Goal: Task Accomplishment & Management: Complete application form

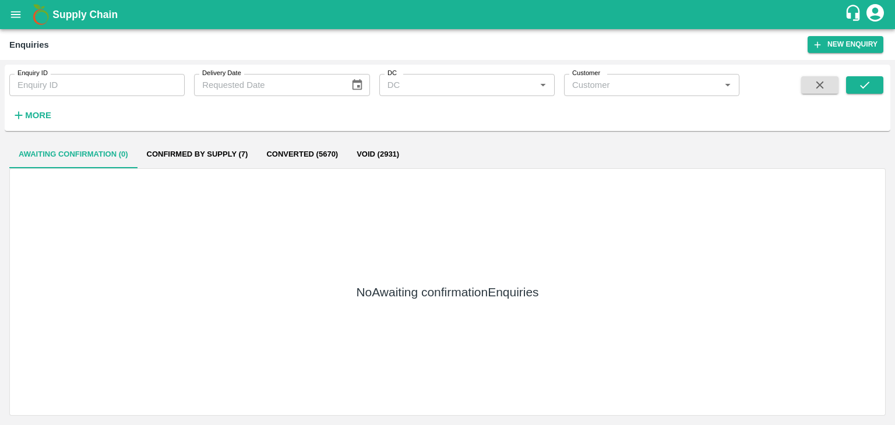
click at [874, 89] on button "submit" at bounding box center [864, 84] width 37 height 17
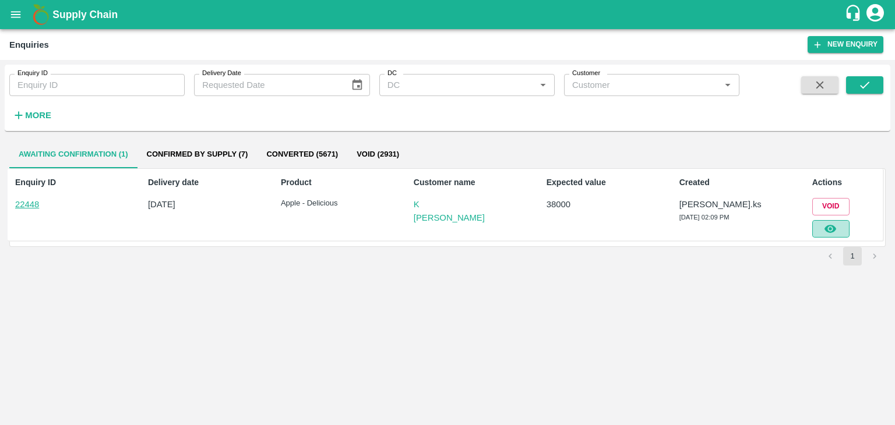
click at [824, 224] on icon "button" at bounding box center [830, 229] width 13 height 13
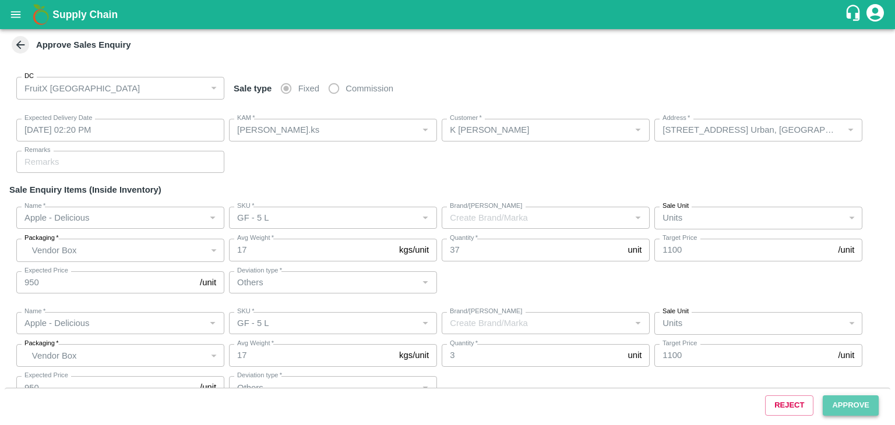
click at [846, 404] on button "Approve" at bounding box center [850, 405] width 56 height 20
type input "[DATE] 02:20 PM"
type input "[PERSON_NAME].ks"
type input "K [PERSON_NAME]"
type input "[STREET_ADDRESS] Urban, [GEOGRAPHIC_DATA], 560100, [GEOGRAPHIC_DATA]"
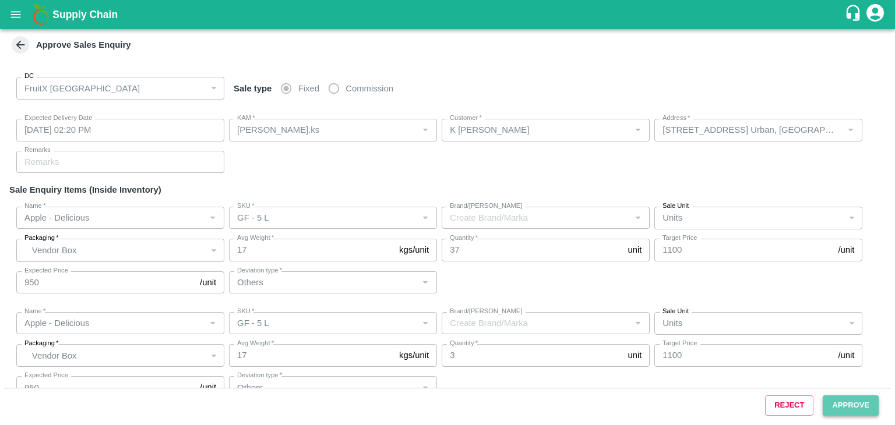
type input "Apple - Delicious"
type input "GF - 5 L"
type input "Others"
type input "Apple - Delicious"
type input "GF - 5 L"
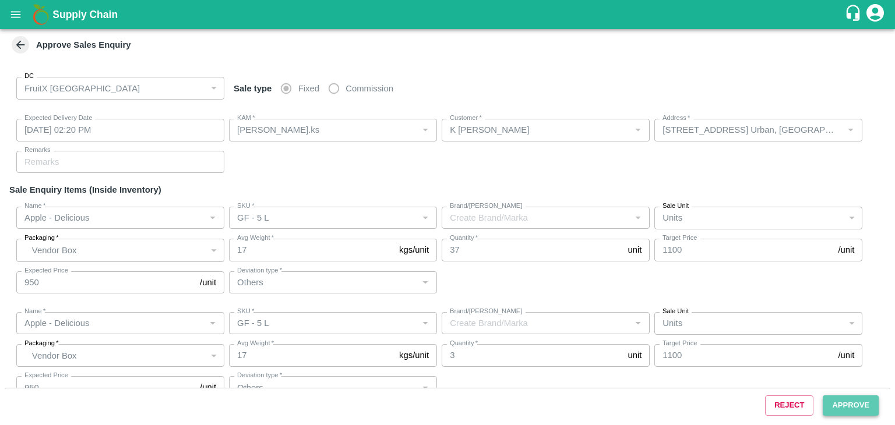
type input "Others"
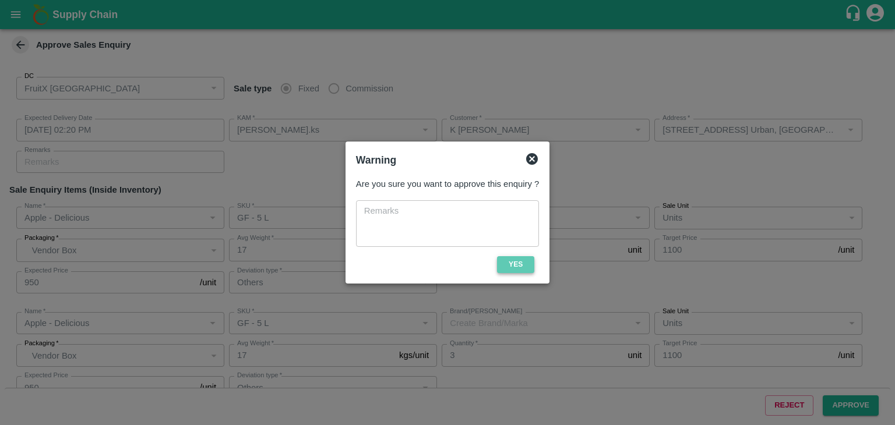
click at [511, 268] on button "Yes" at bounding box center [515, 264] width 37 height 17
